Goal: Check status: Check status

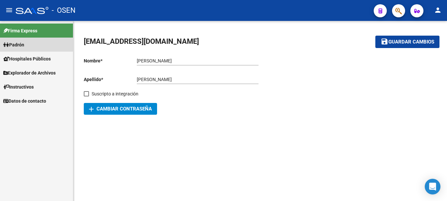
click at [29, 44] on link "Padrón" at bounding box center [36, 45] width 73 height 14
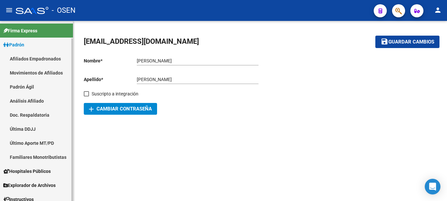
click at [22, 88] on link "Padrón Ágil" at bounding box center [36, 87] width 73 height 14
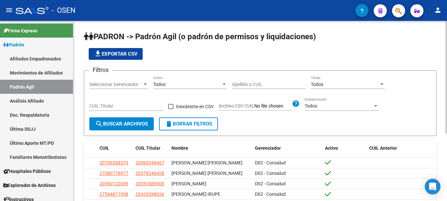
click at [122, 106] on input "CUIL Titular" at bounding box center [126, 106] width 74 height 6
paste input "20-21955749-4"
click at [118, 105] on input "20-21955749-4" at bounding box center [126, 106] width 74 height 6
click at [118, 106] on input "20-21955749-4" at bounding box center [126, 106] width 74 height 6
click at [127, 106] on input "20-21955749-4" at bounding box center [126, 106] width 74 height 6
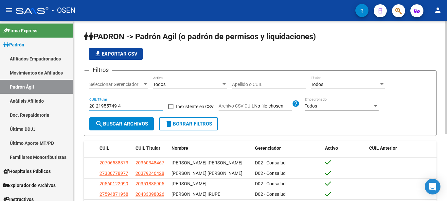
type input "20-21955749-4"
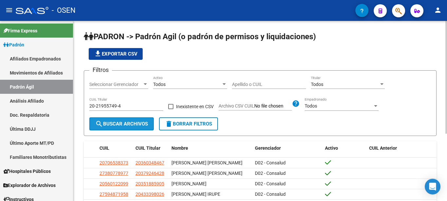
click at [127, 125] on span "search Buscar Archivos" at bounding box center [121, 124] width 53 height 6
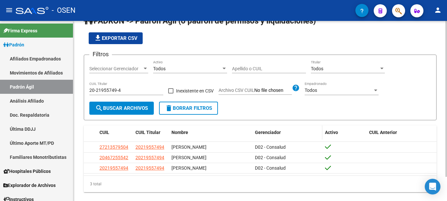
scroll to position [28, 0]
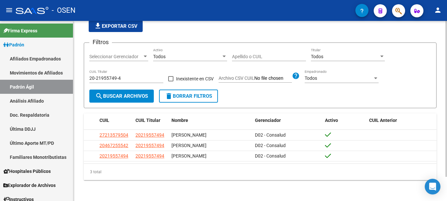
click at [199, 94] on span "delete Borrar Filtros" at bounding box center [188, 96] width 47 height 6
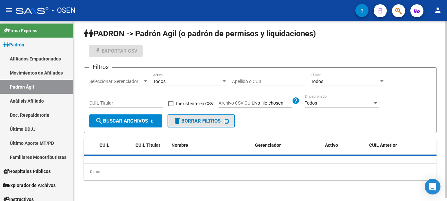
scroll to position [3, 0]
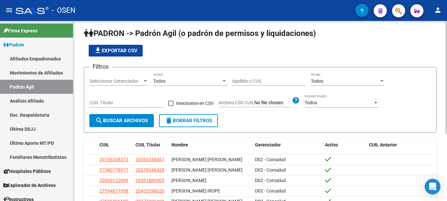
click at [99, 102] on input "CUIL Titular" at bounding box center [126, 103] width 74 height 6
paste input "27-35506404-8"
type input "27-35506404-8"
click at [138, 123] on span "search Buscar Archivos" at bounding box center [121, 121] width 53 height 6
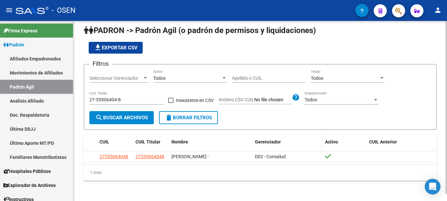
scroll to position [7, 0]
